Goal: Navigation & Orientation: Find specific page/section

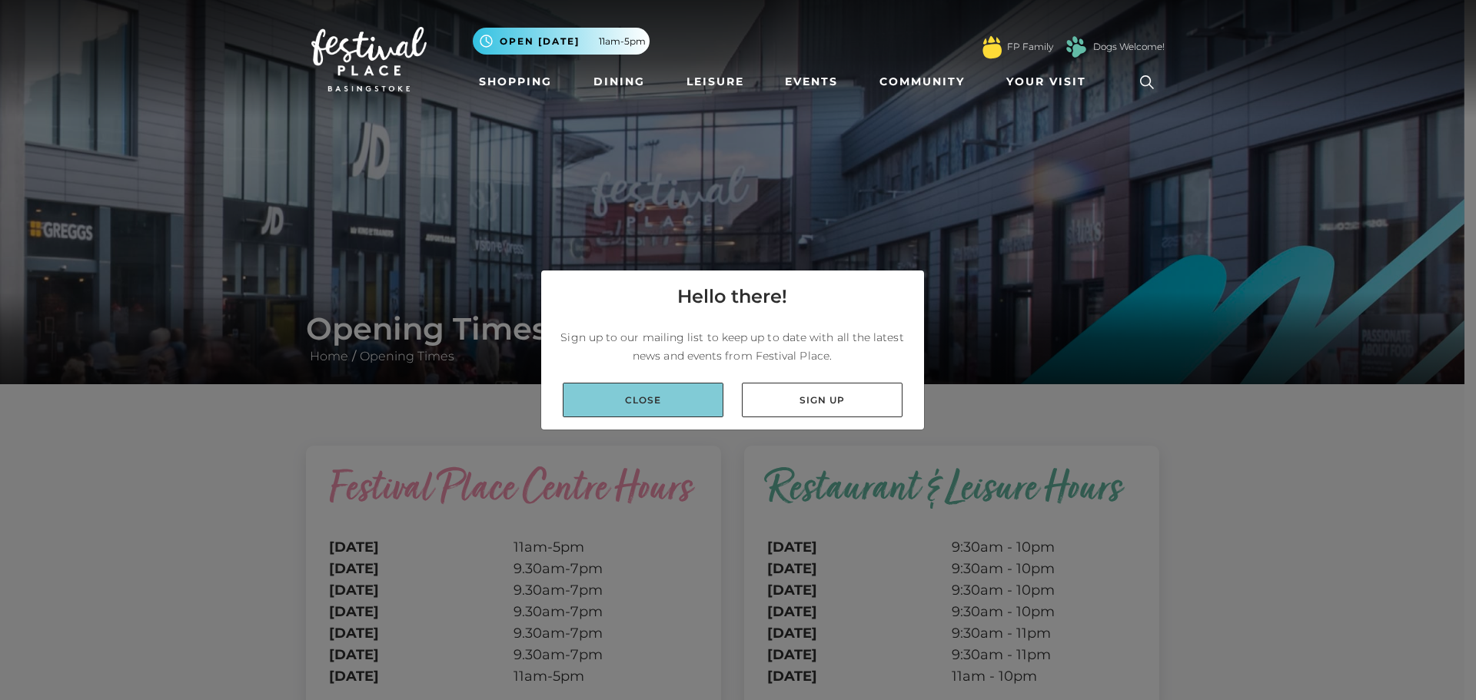
click at [608, 394] on link "Close" at bounding box center [643, 400] width 161 height 35
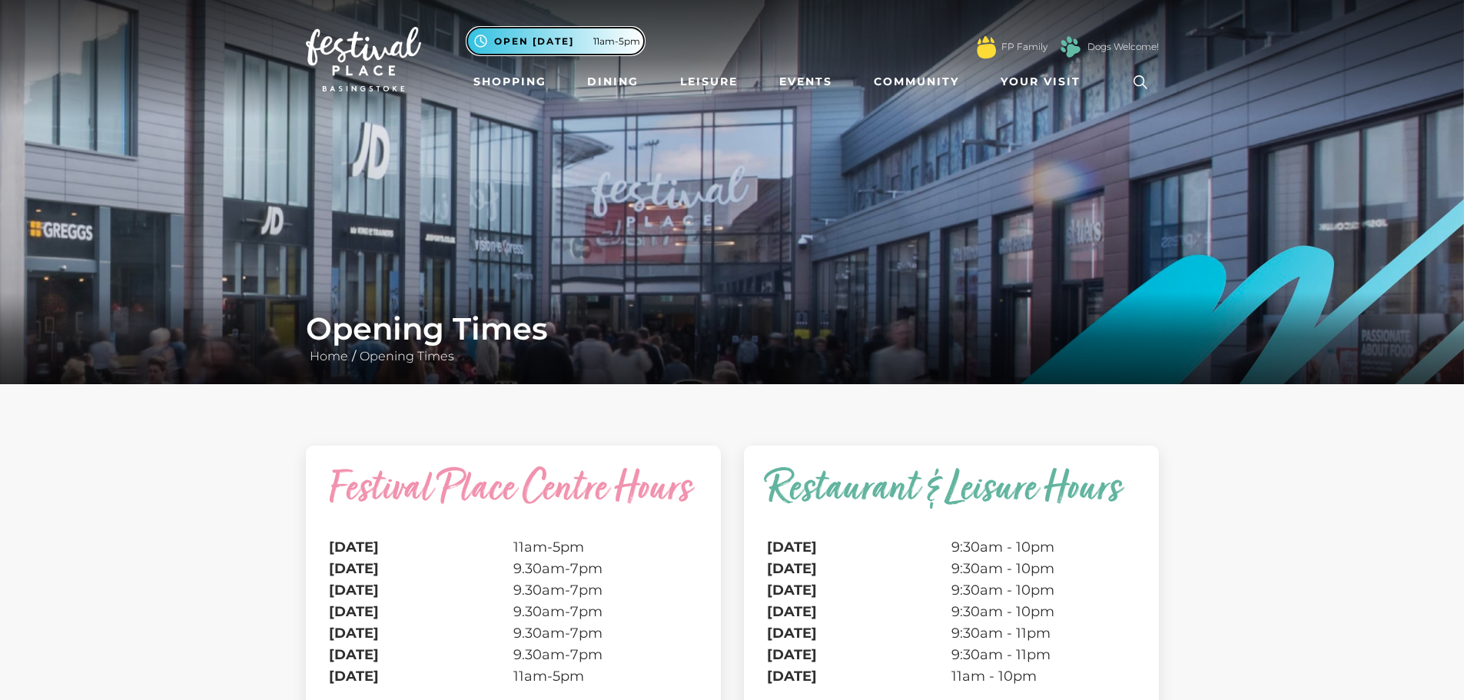
click at [506, 41] on span "Open [DATE]" at bounding box center [534, 42] width 80 height 14
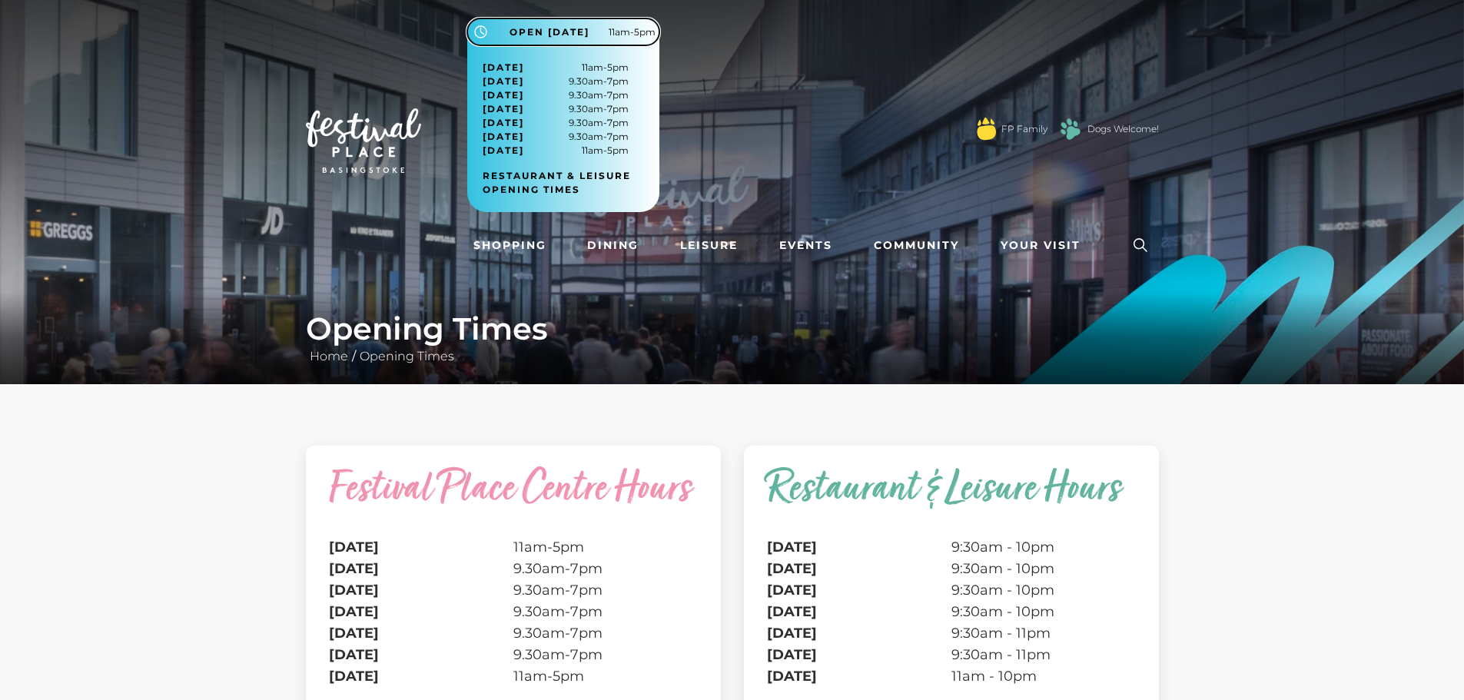
click at [613, 30] on span "11am-5pm" at bounding box center [632, 32] width 47 height 14
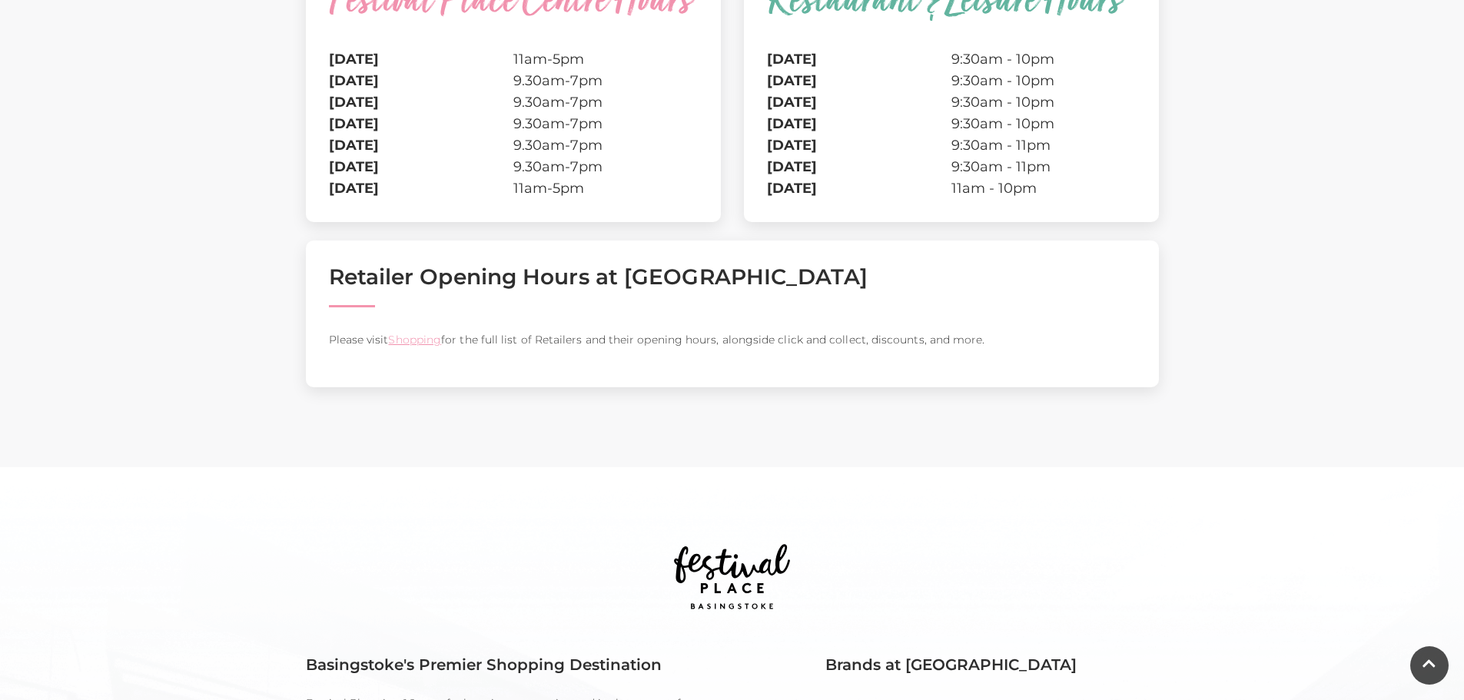
scroll to position [538, 0]
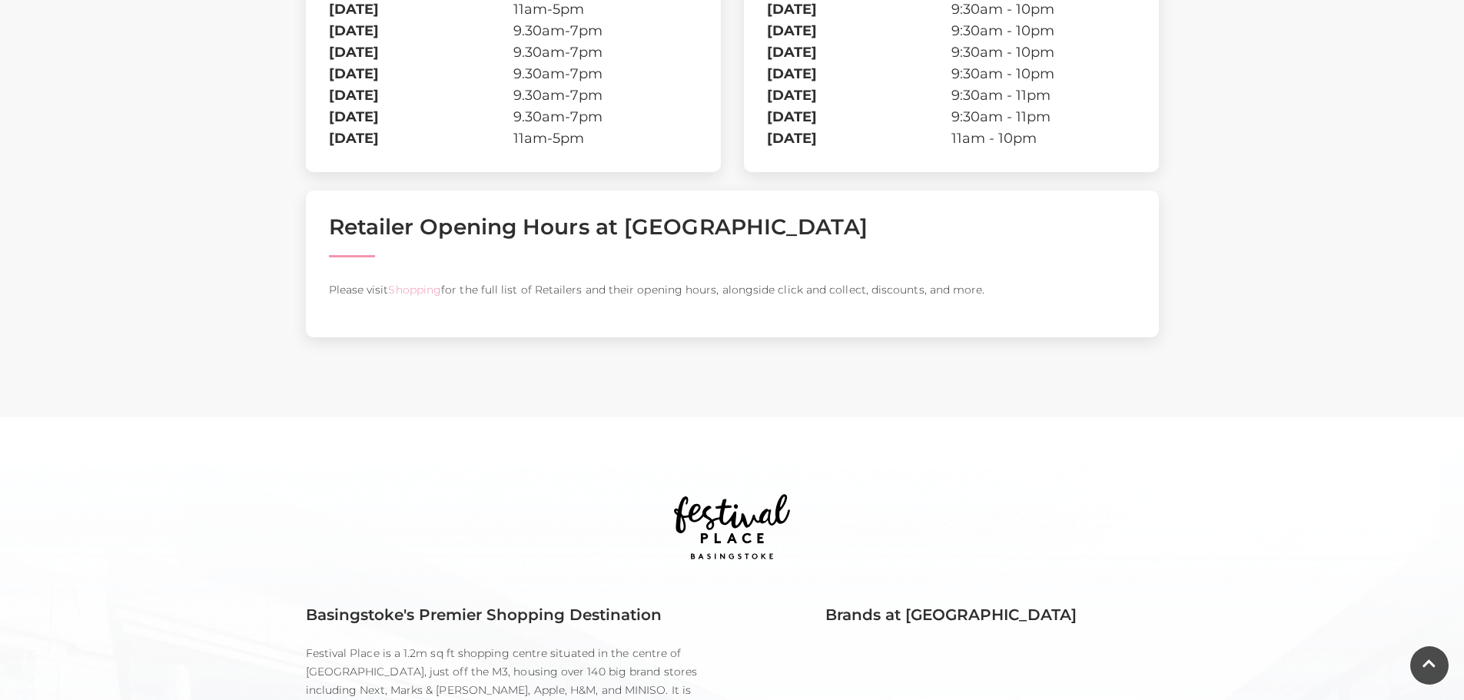
click at [425, 287] on link "Shopping" at bounding box center [414, 290] width 53 height 14
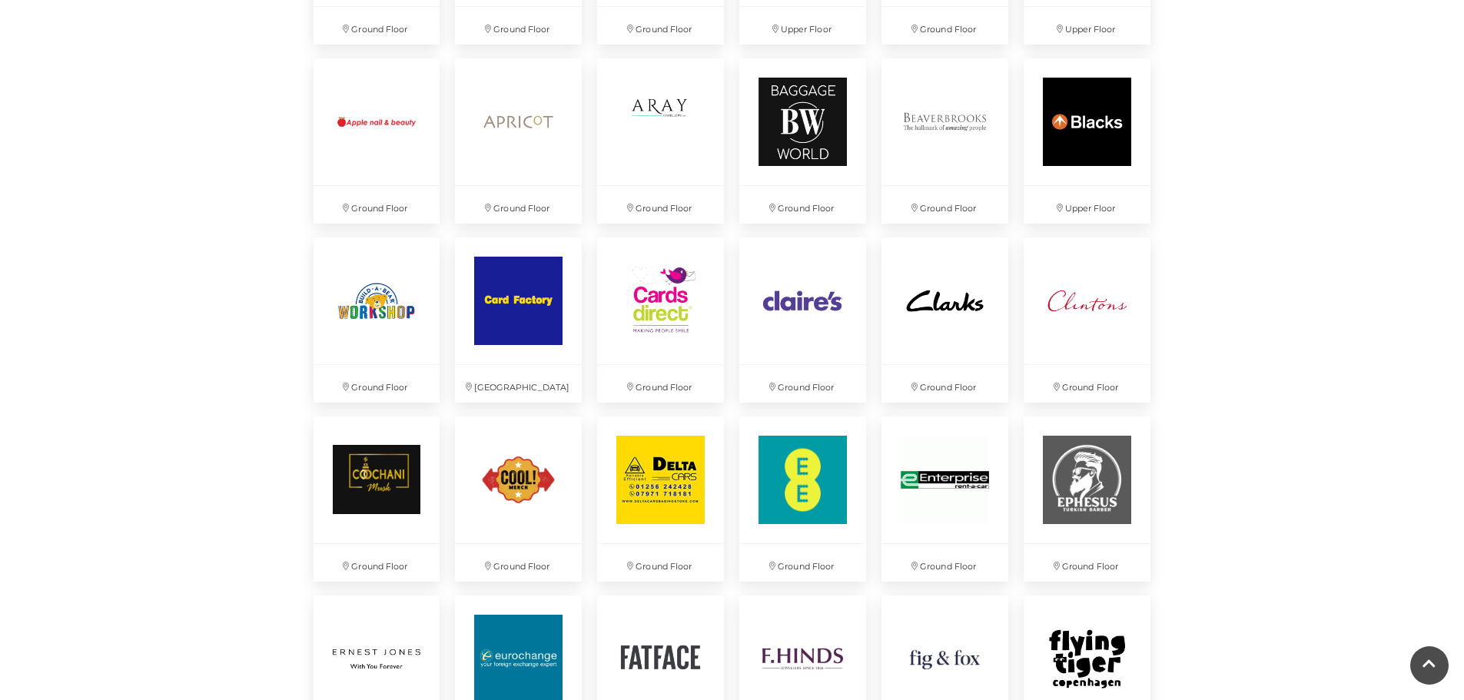
scroll to position [1307, 0]
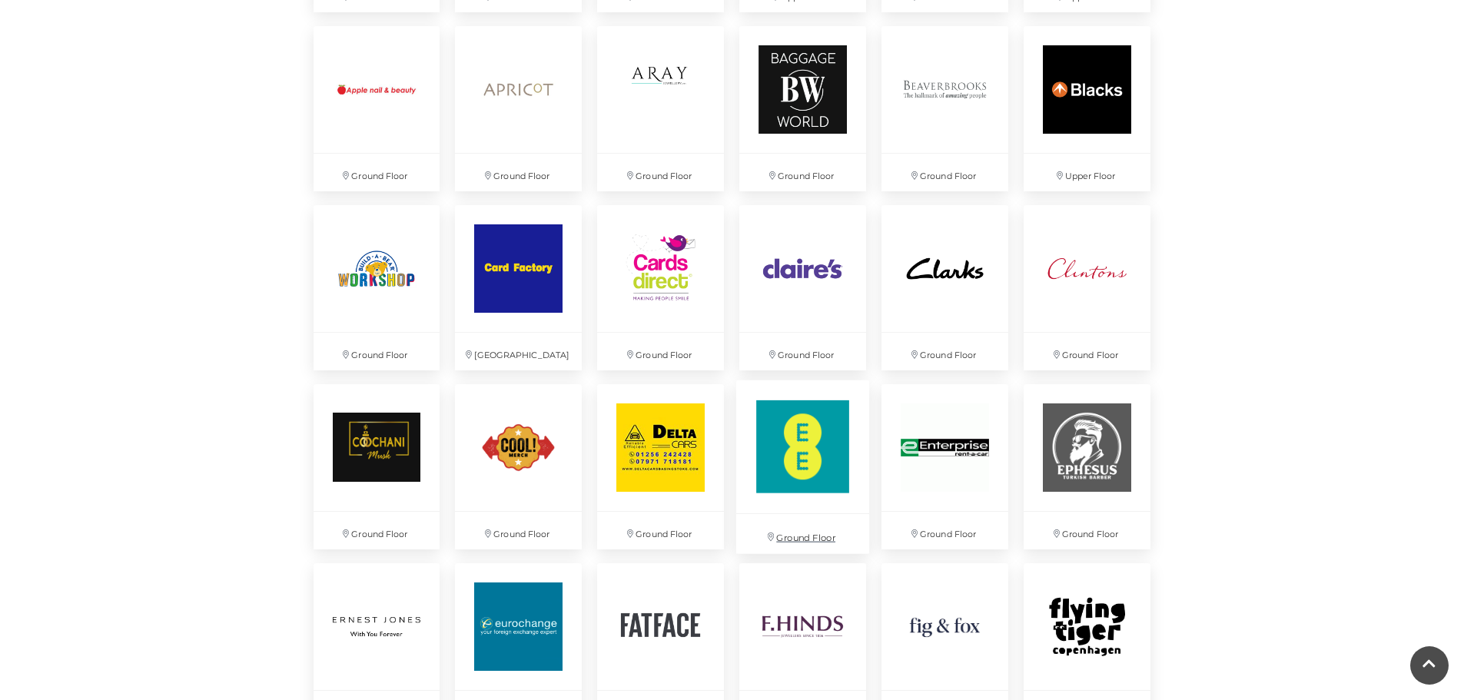
click at [810, 440] on img at bounding box center [802, 446] width 133 height 133
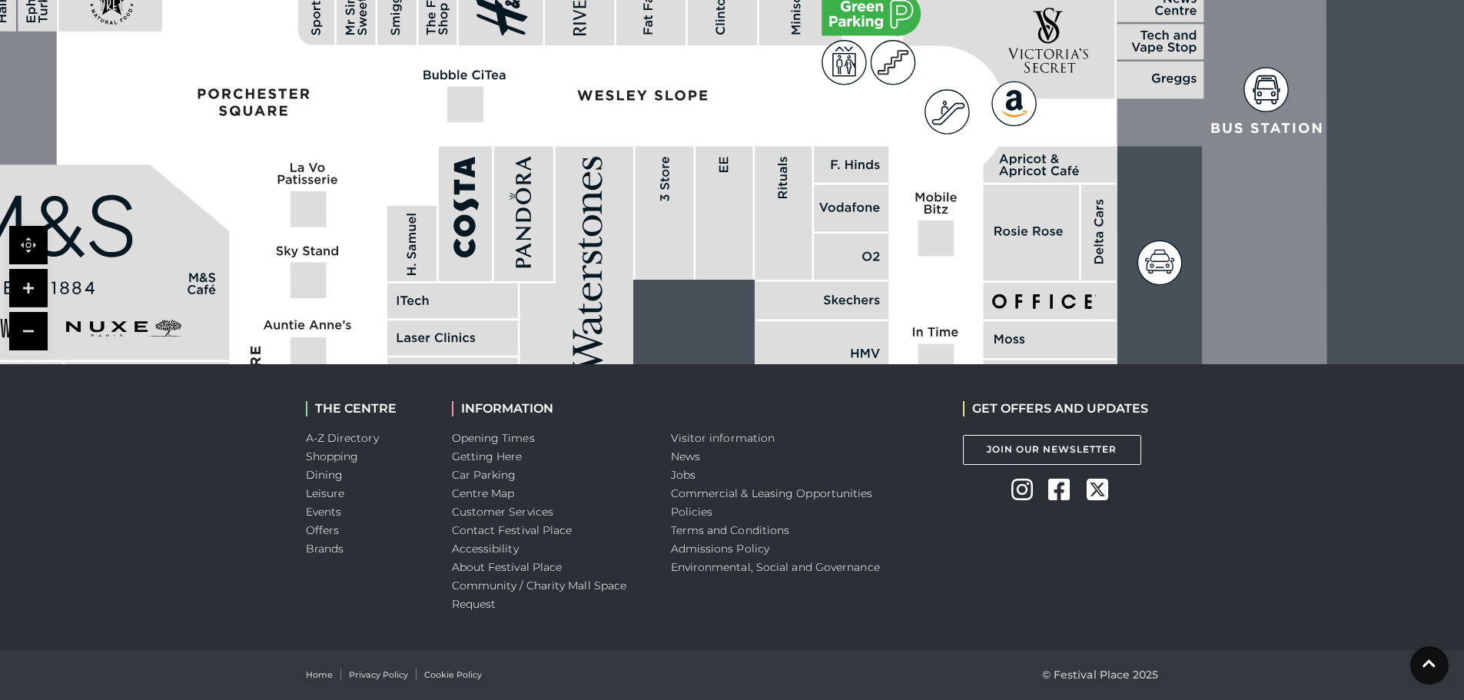
scroll to position [507, 0]
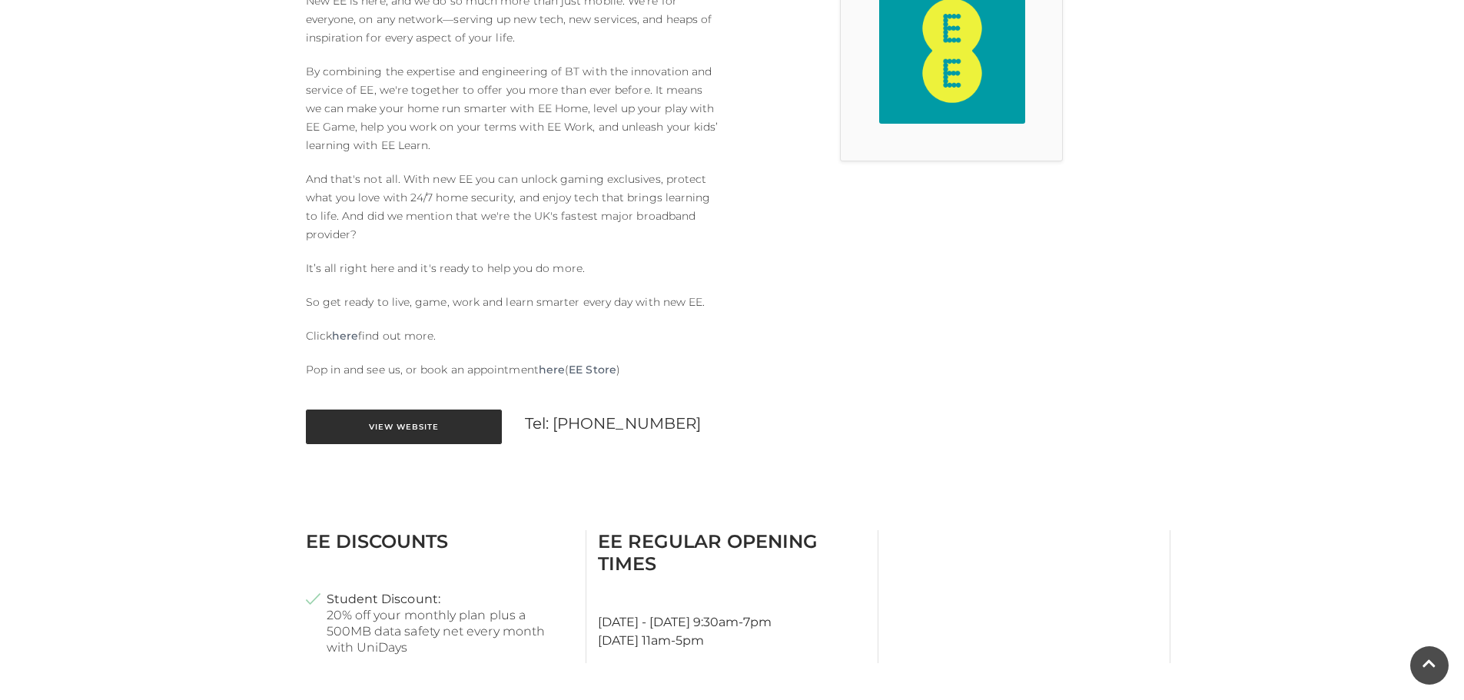
click at [400, 421] on link "View Website" at bounding box center [404, 427] width 196 height 35
